Goal: Check status: Check status

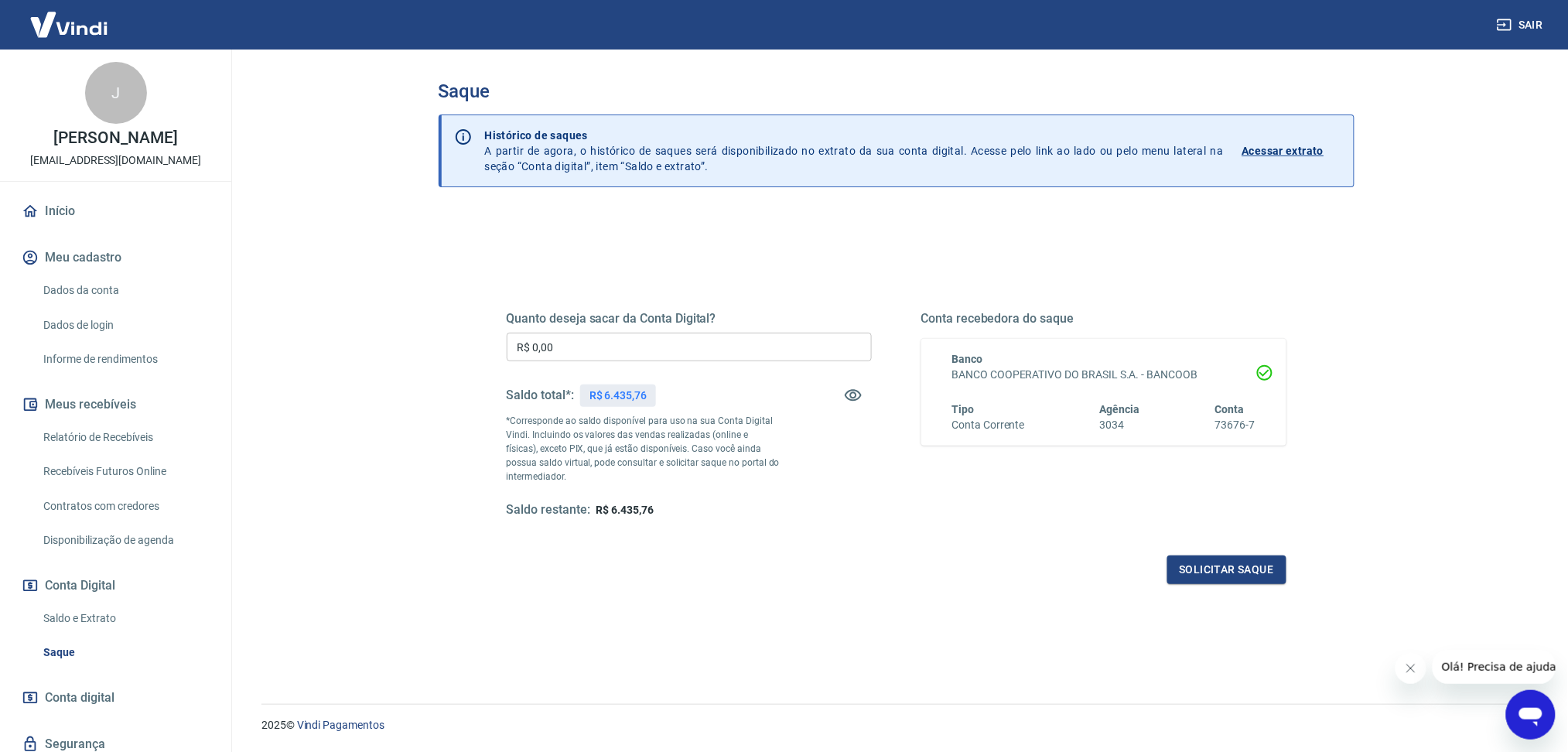
click at [79, 622] on link "Saldo e Extrato" at bounding box center [124, 618] width 175 height 32
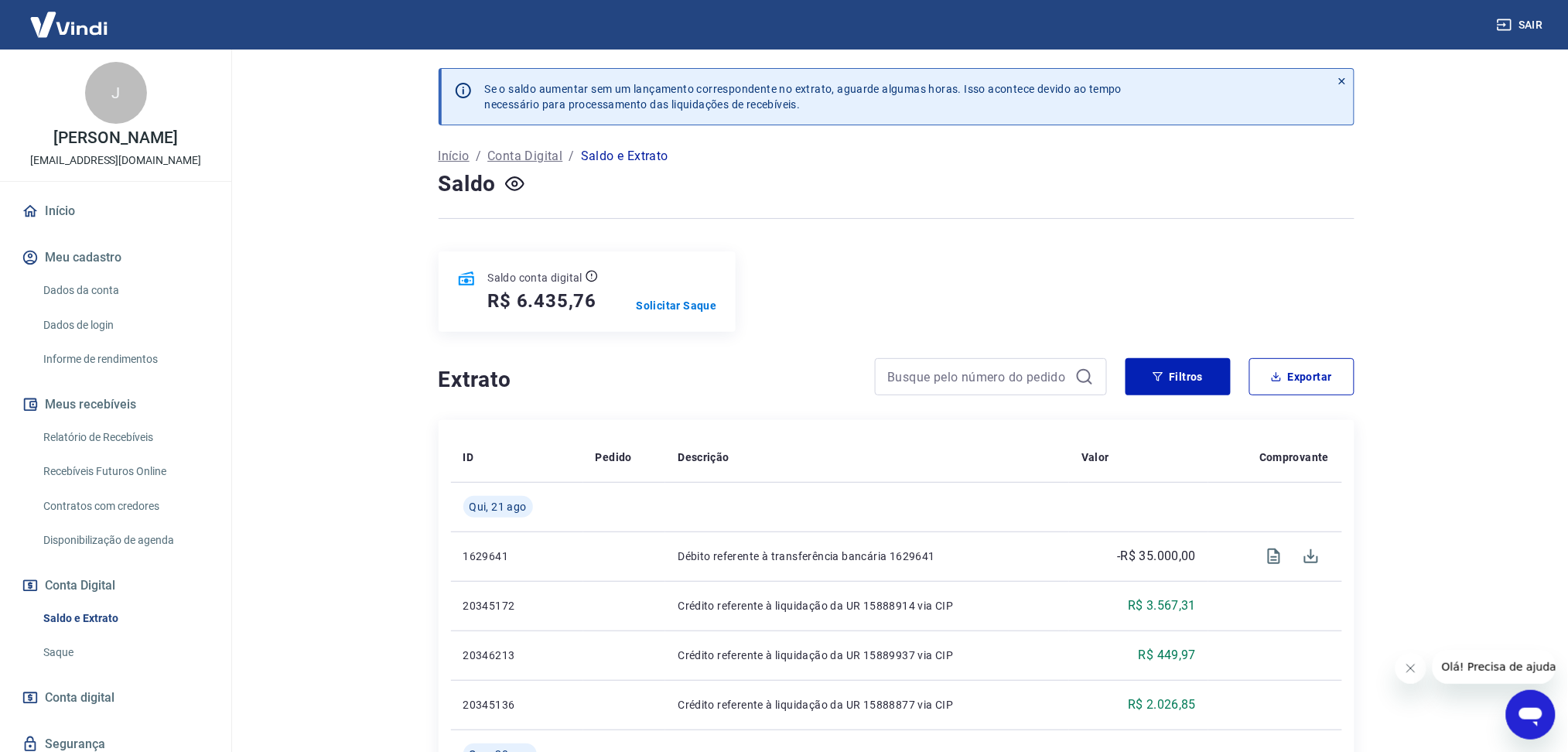
click at [1431, 678] on div at bounding box center [1476, 667] width 160 height 34
click at [1409, 670] on icon "Fechar mensagem da empresa" at bounding box center [1410, 668] width 12 height 12
